Goal: Book appointment/travel/reservation

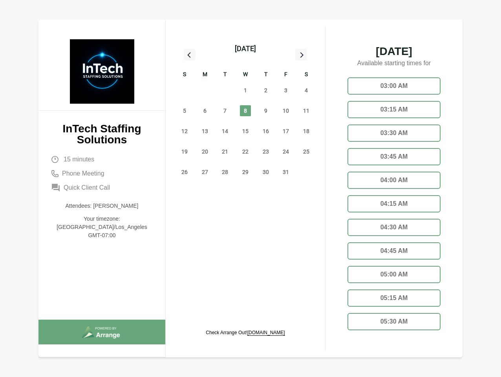
click at [245, 112] on span "8" at bounding box center [245, 110] width 11 height 11
click at [245, 49] on div "[DATE]" at bounding box center [245, 48] width 21 height 11
click at [185, 90] on div "28" at bounding box center [184, 90] width 20 height 20
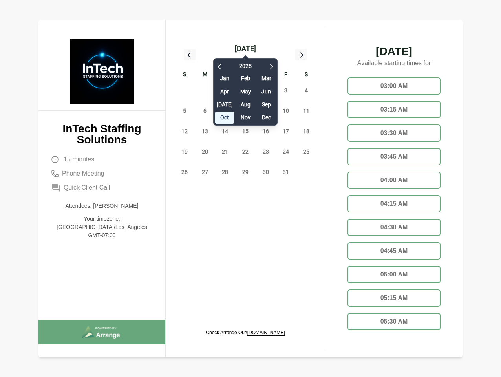
click at [205, 90] on div "29" at bounding box center [205, 90] width 20 height 20
click at [225, 90] on div "[DATE] Feb Mar Apr May Jun [DATE] Aug Sep Oct Nov Dec" at bounding box center [245, 89] width 64 height 71
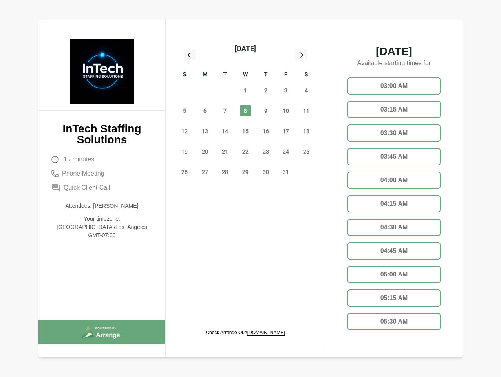
click at [245, 90] on div "[DATE] Feb Mar Apr May Jun [DATE] Aug Sep Oct Nov Dec" at bounding box center [245, 89] width 64 height 71
click at [266, 90] on span "2" at bounding box center [265, 90] width 11 height 11
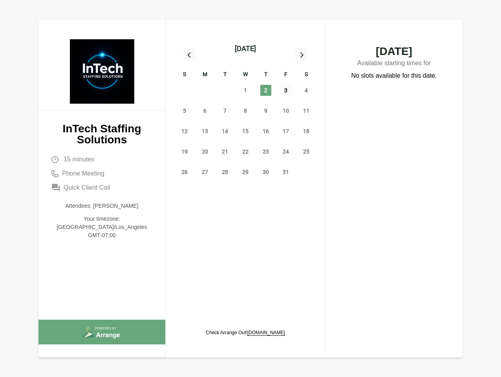
click at [286, 90] on span "3" at bounding box center [285, 90] width 11 height 11
click at [306, 90] on span "4" at bounding box center [306, 90] width 11 height 11
click at [185, 111] on span "5" at bounding box center [184, 110] width 11 height 11
